Goal: Find specific page/section: Find specific page/section

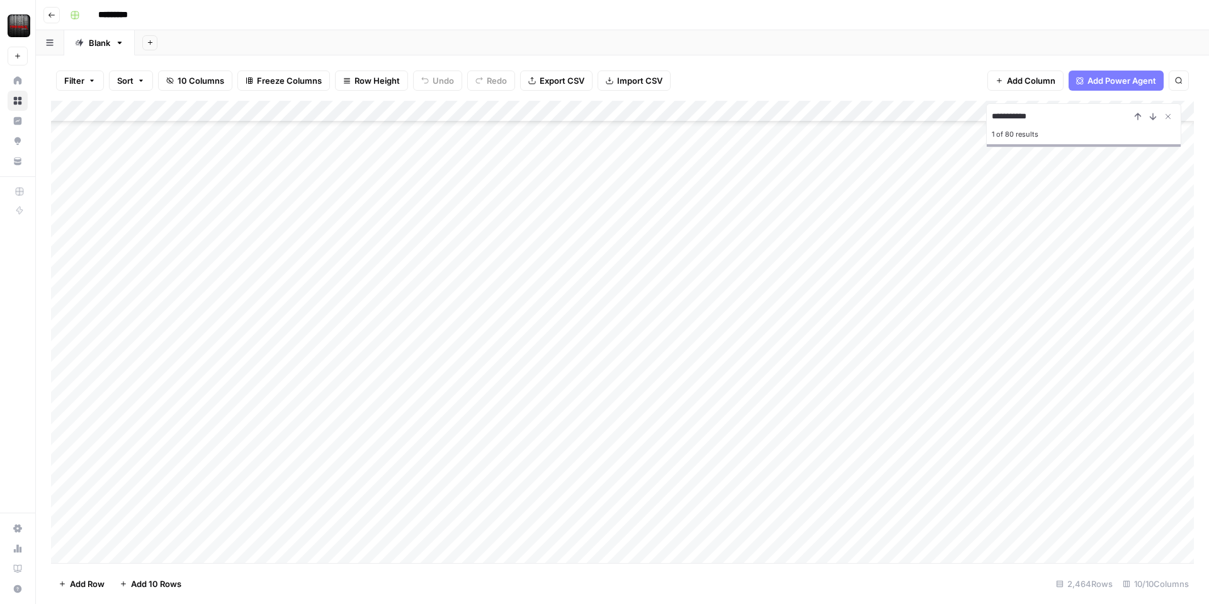
scroll to position [4711, 1]
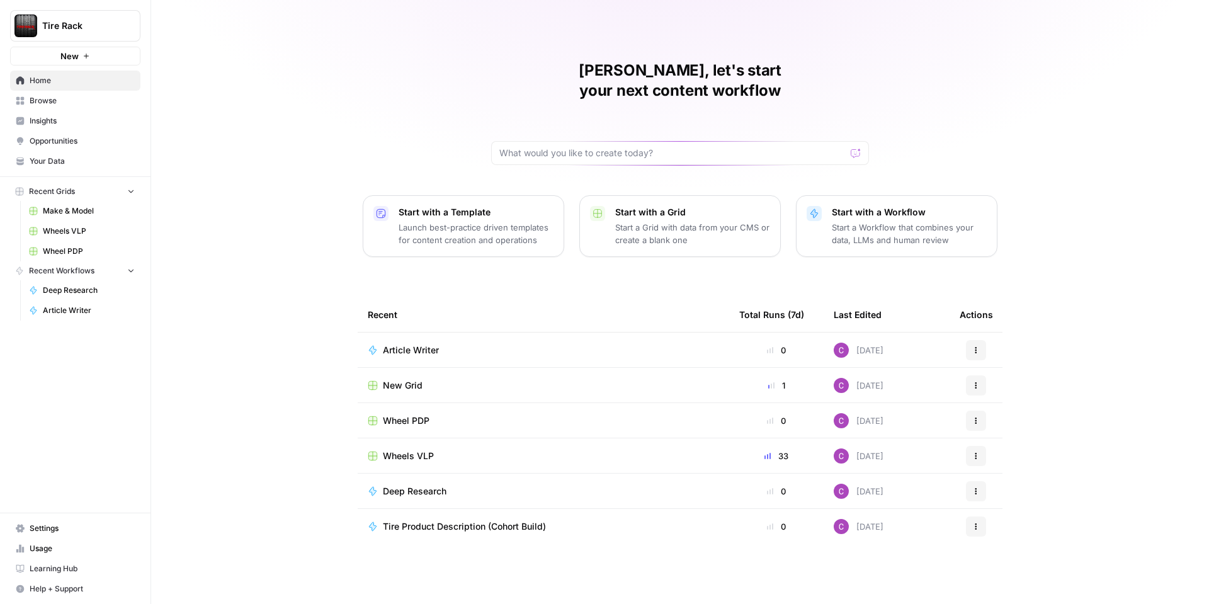
click at [63, 230] on span "Wheels VLP" at bounding box center [89, 230] width 92 height 11
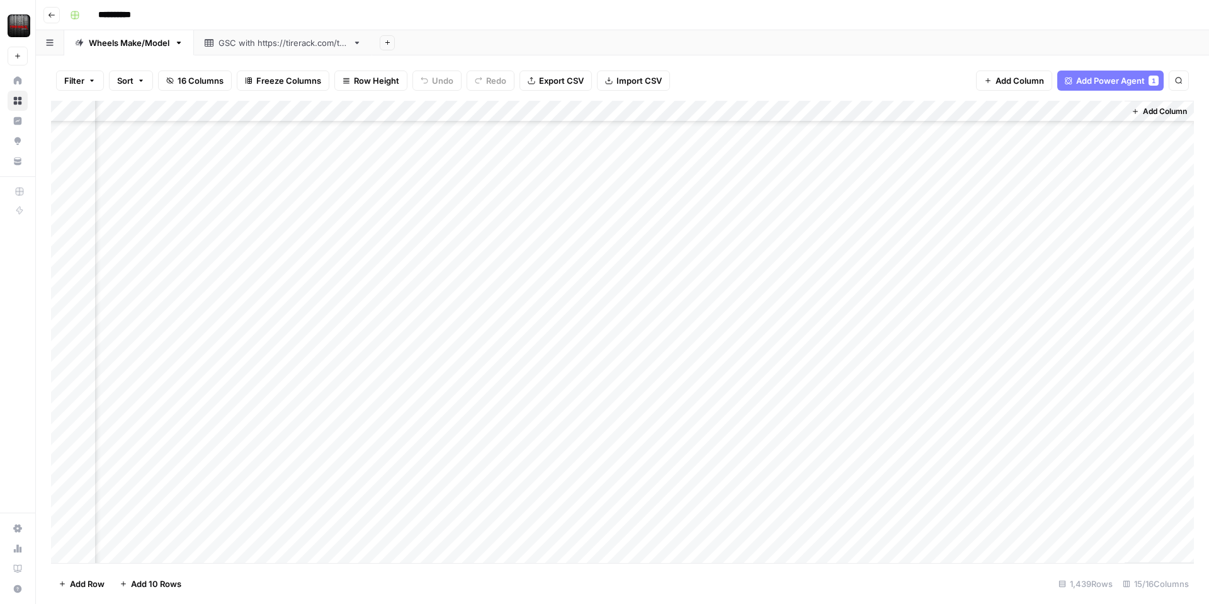
scroll to position [0, 985]
